Goal: Information Seeking & Learning: Understand process/instructions

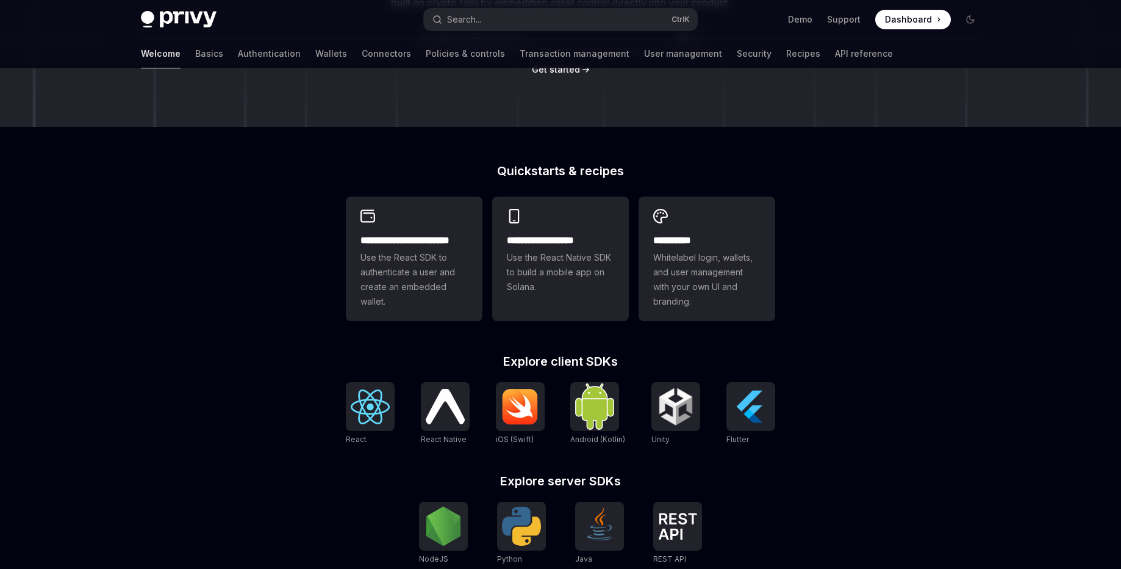
type textarea "*"
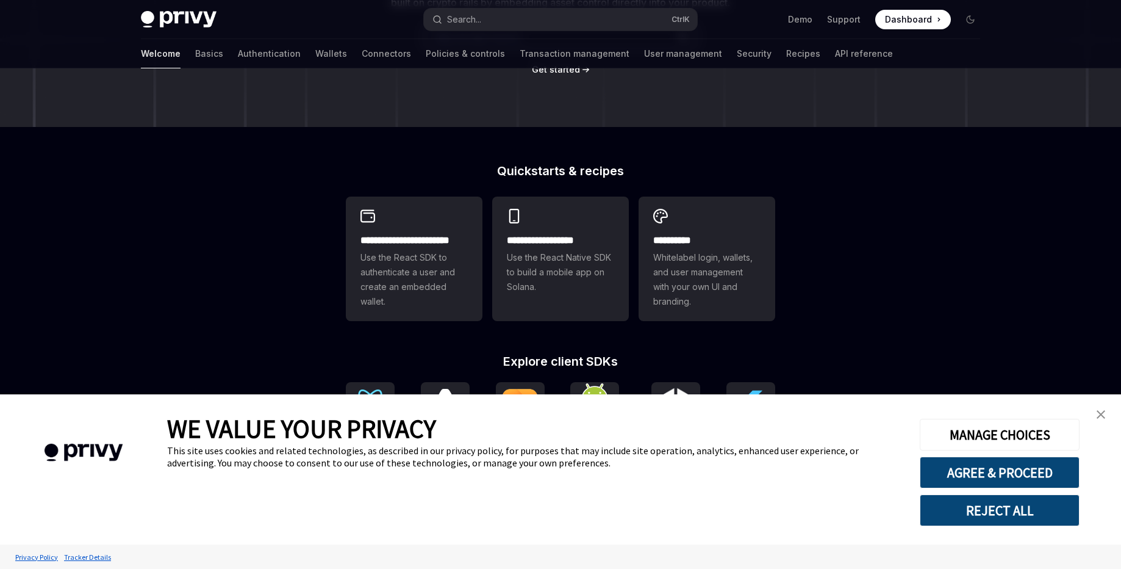
scroll to position [293, 0]
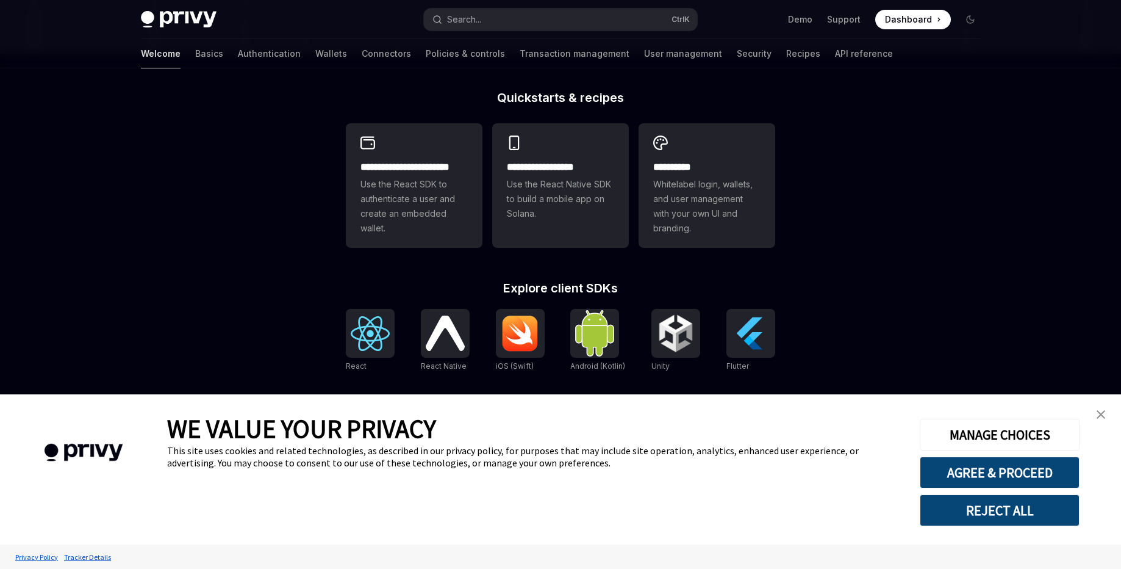
click at [1101, 411] on img "close banner" at bounding box center [1101, 414] width 9 height 9
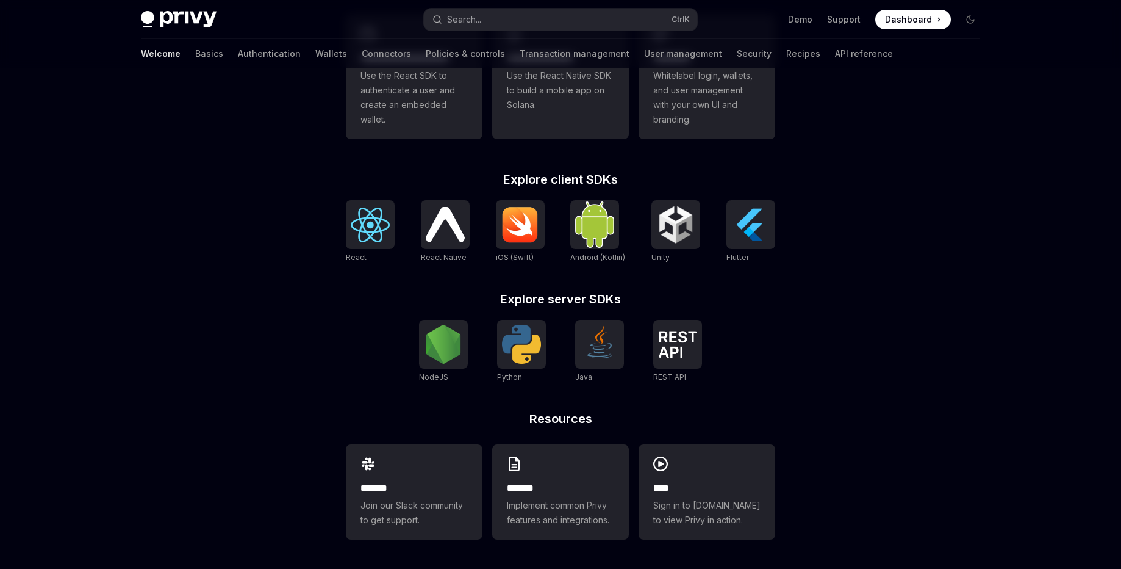
scroll to position [255, 0]
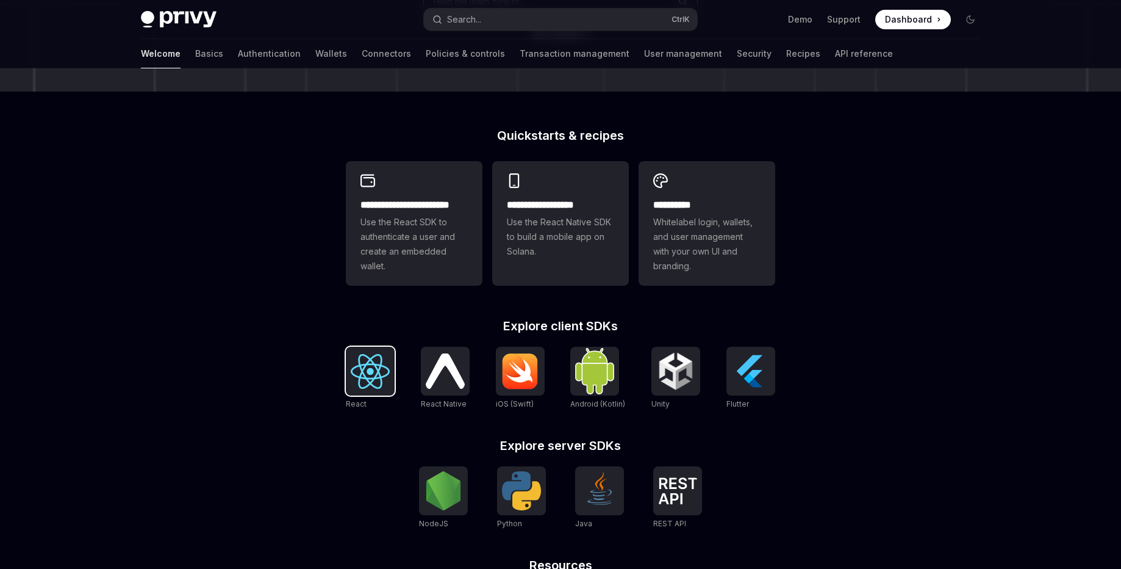
click at [358, 364] on img at bounding box center [370, 371] width 39 height 35
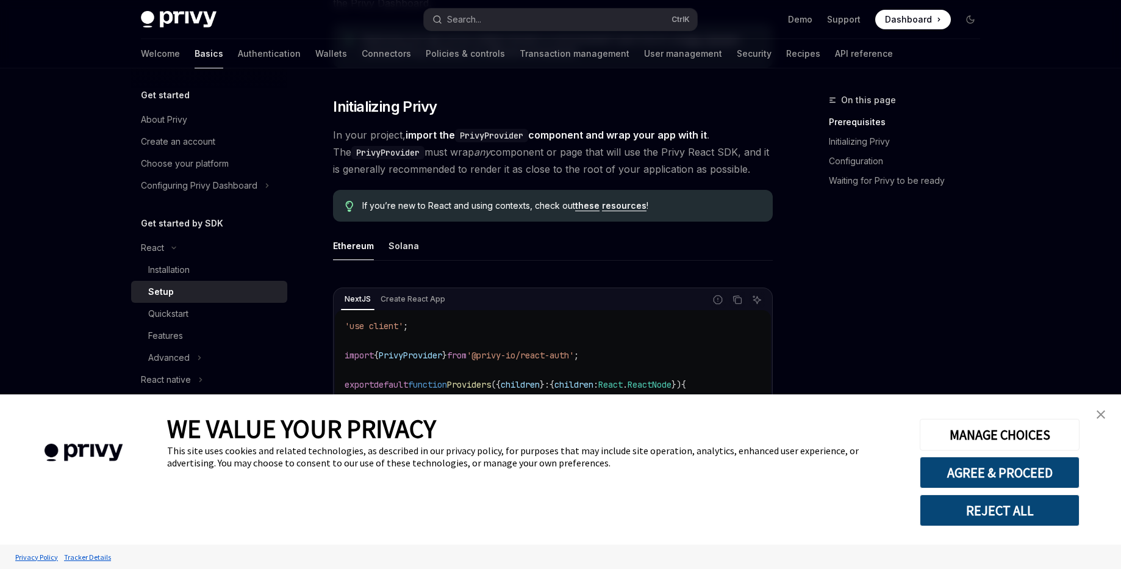
scroll to position [220, 0]
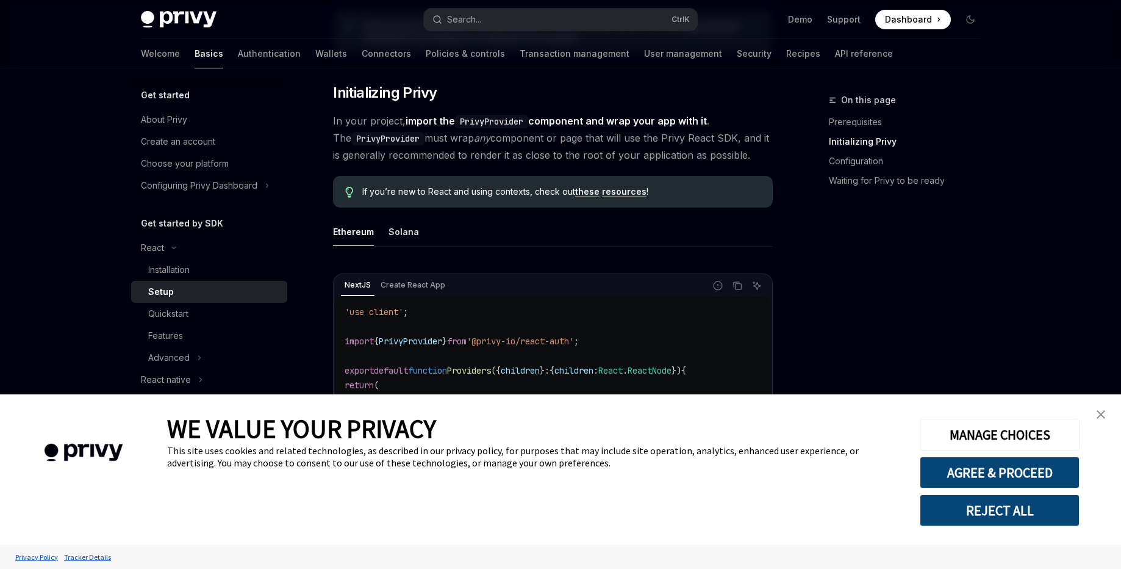
click at [1106, 409] on link "close banner" at bounding box center [1101, 414] width 24 height 24
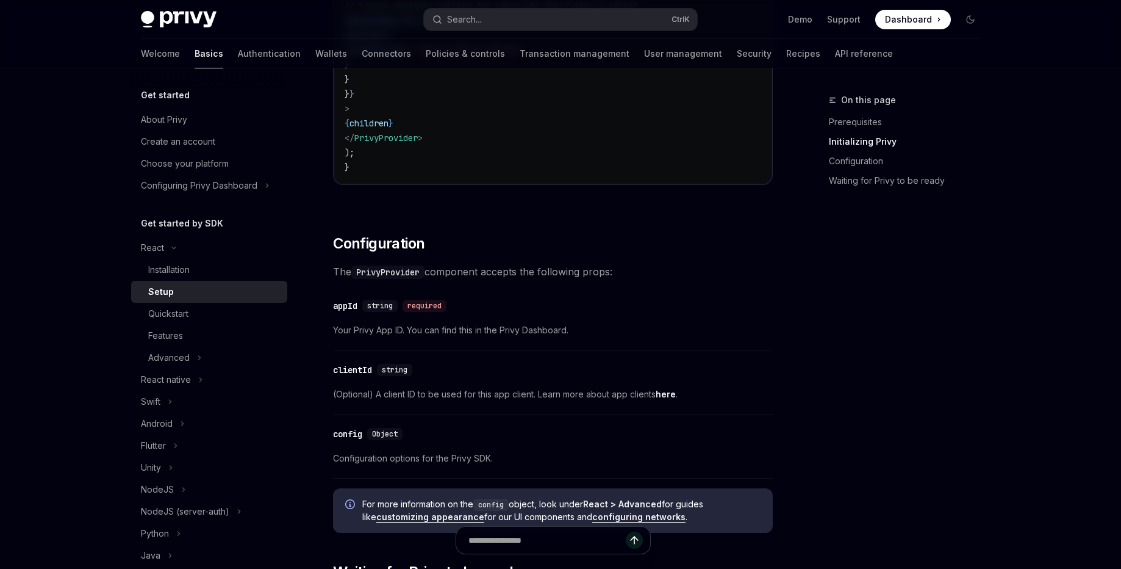
scroll to position [664, 0]
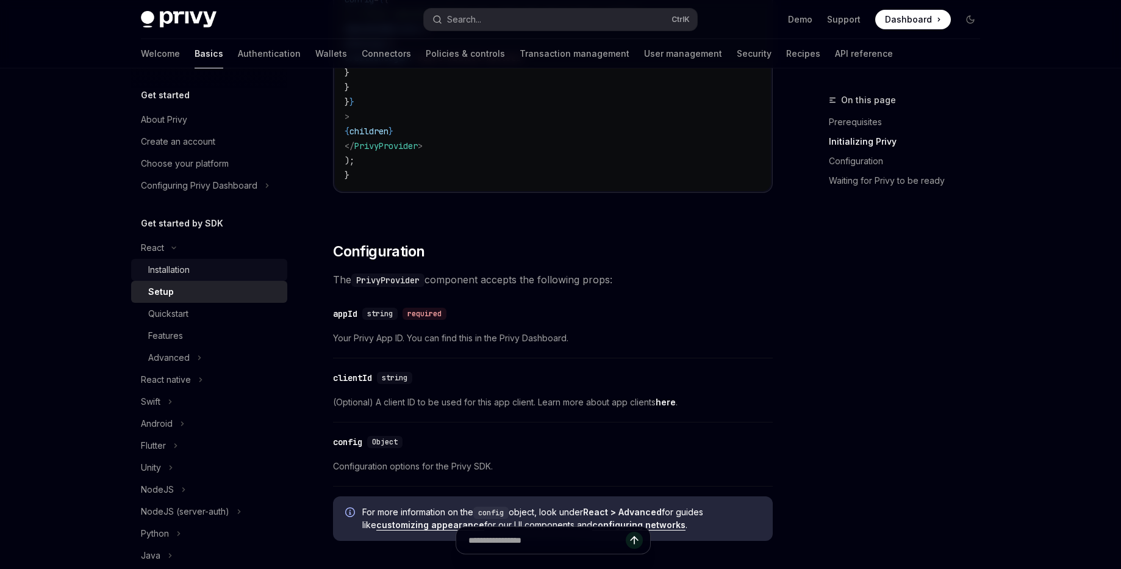
click at [152, 270] on div "Installation" at bounding box center [168, 269] width 41 height 15
type textarea "*"
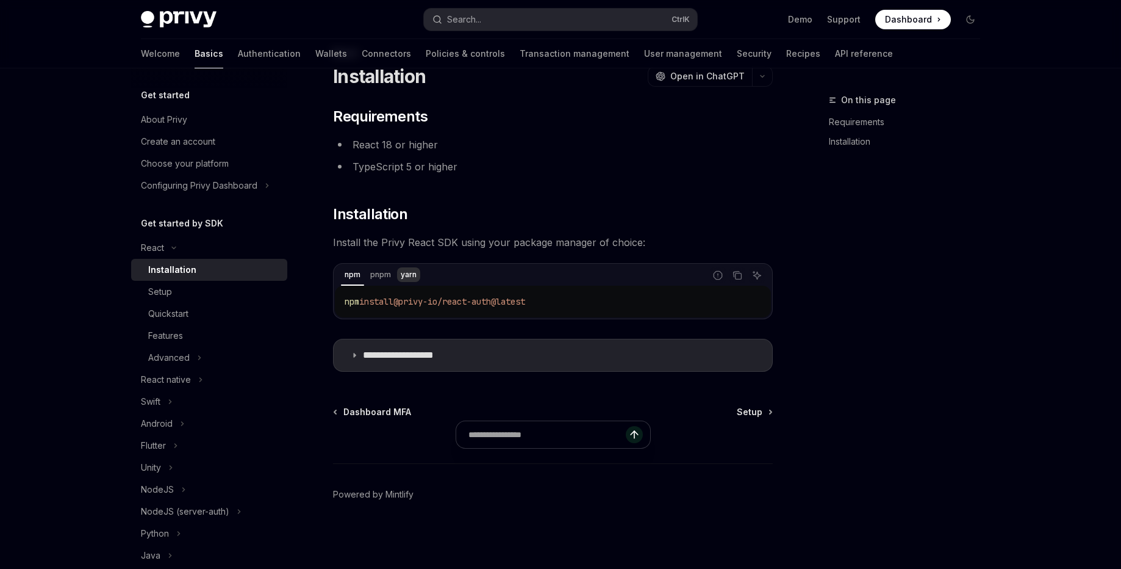
scroll to position [47, 0]
